Goal: Check status: Check status

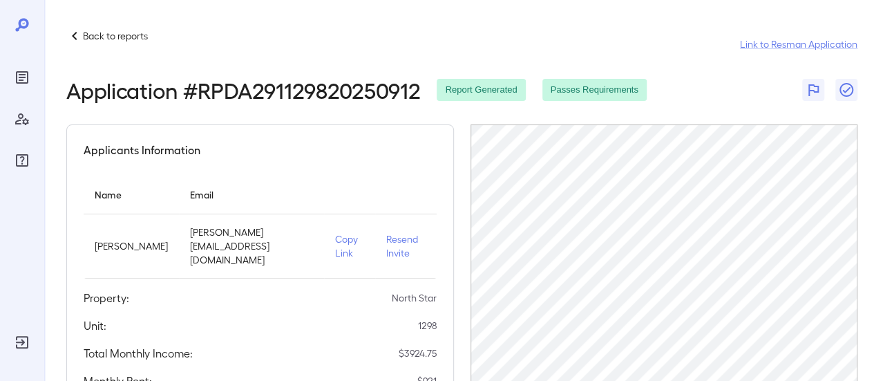
click at [95, 32] on p "Back to reports" at bounding box center [115, 36] width 65 height 14
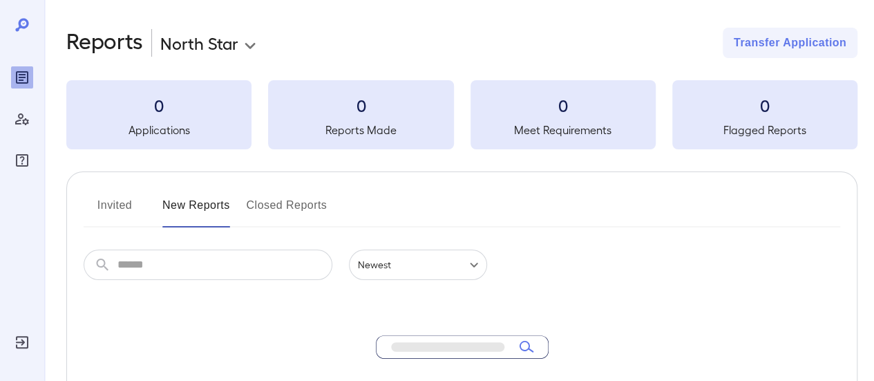
scroll to position [79, 0]
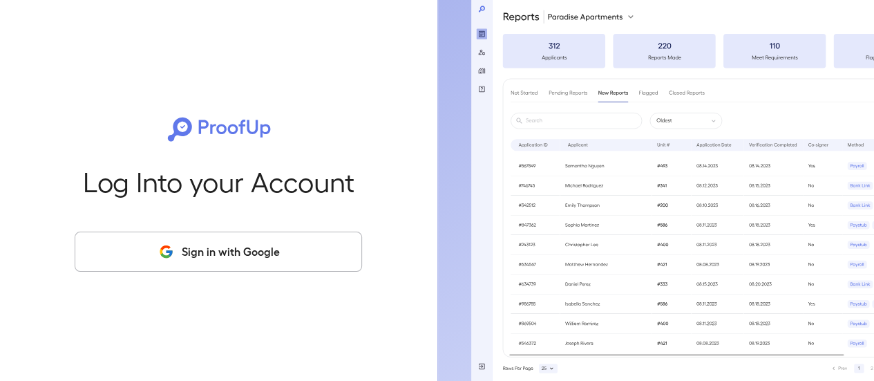
drag, startPoint x: 188, startPoint y: 274, endPoint x: 202, endPoint y: 265, distance: 16.5
click at [189, 274] on div "Log Into your Account Sign in with Google" at bounding box center [218, 190] width 393 height 381
click at [213, 257] on button "Sign in with Google" at bounding box center [219, 252] width 288 height 40
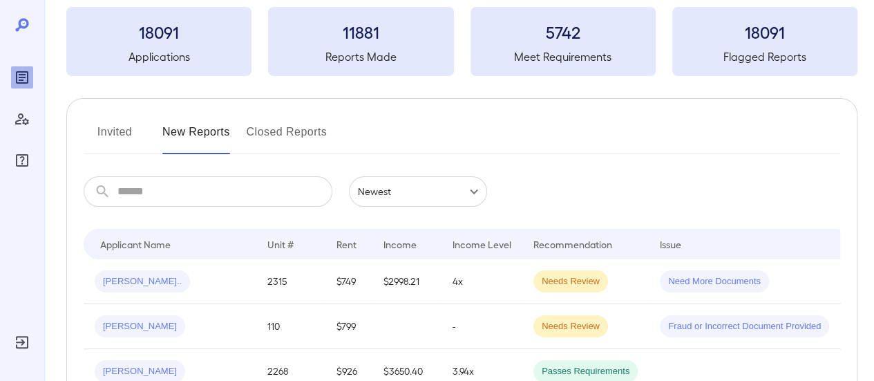
scroll to position [69, 0]
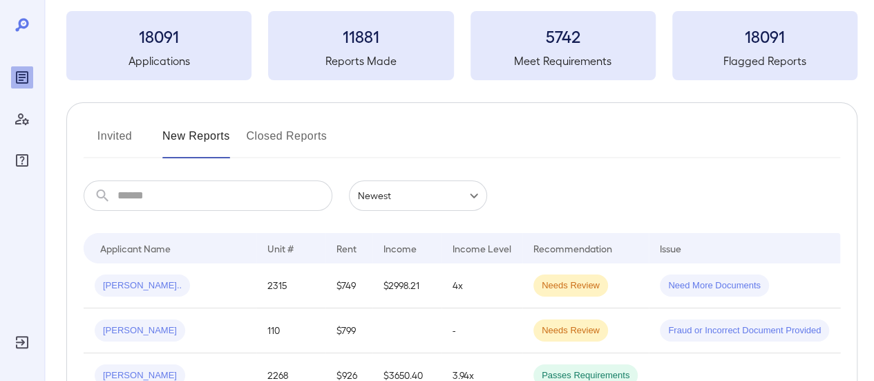
click at [136, 207] on input "text" at bounding box center [225, 195] width 215 height 30
click at [135, 143] on button "Invited" at bounding box center [115, 141] width 62 height 33
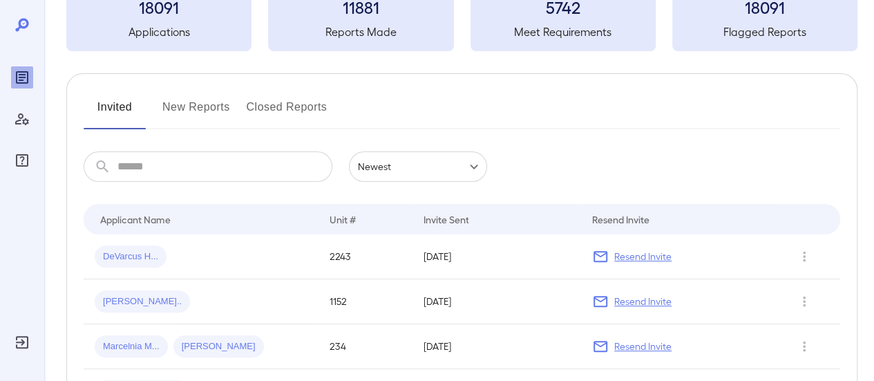
scroll to position [138, 0]
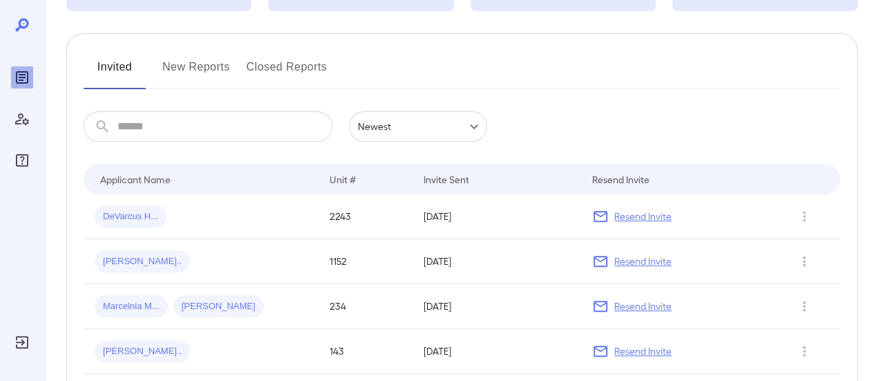
click at [134, 127] on input "text" at bounding box center [225, 126] width 215 height 30
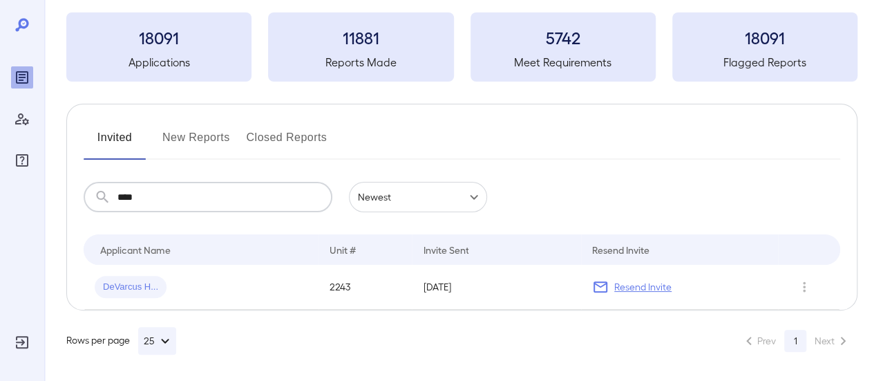
type input "****"
